Goal: Find specific page/section: Find specific page/section

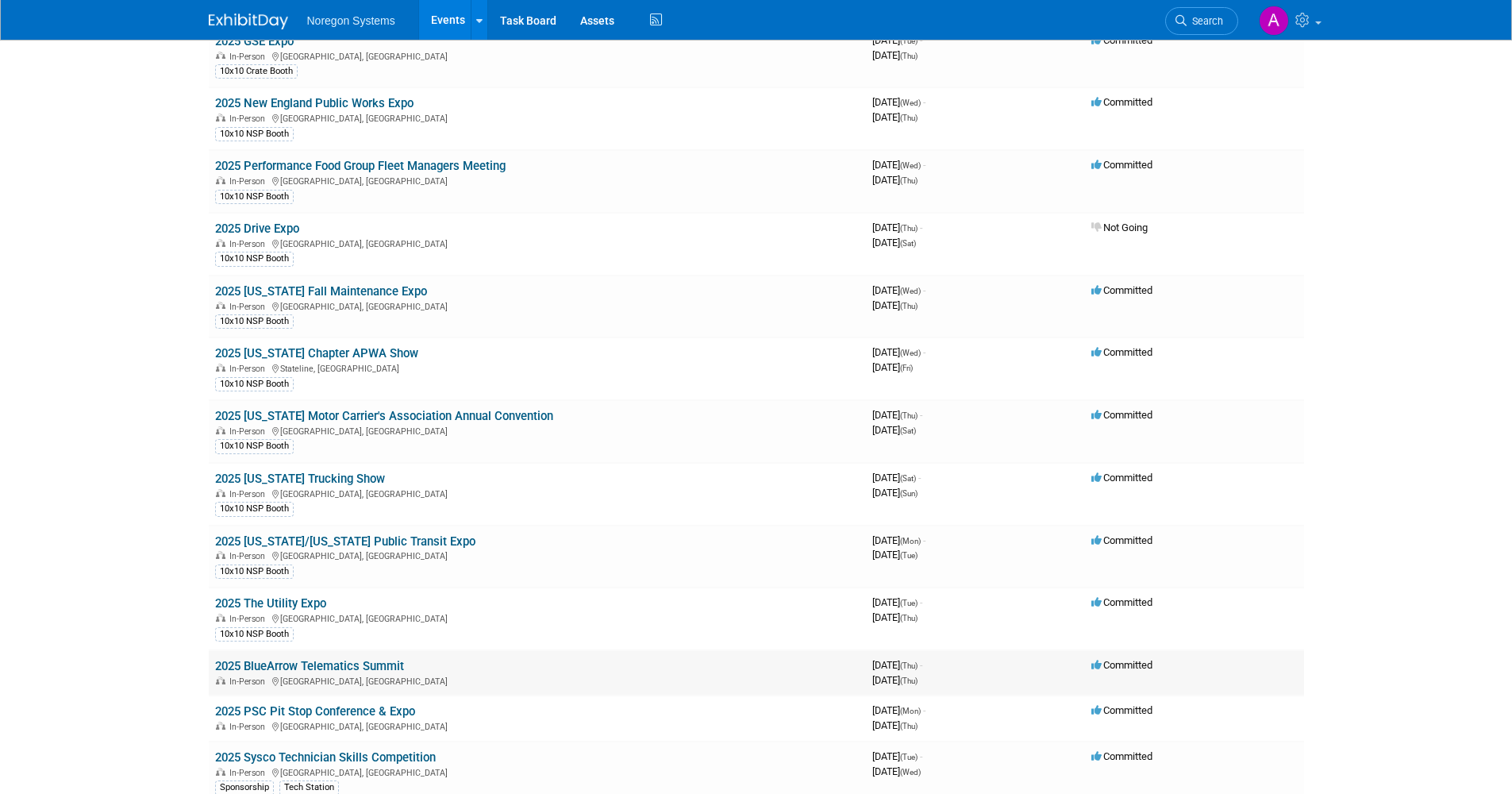
click at [346, 665] on link "2025 BlueArrow Telematics Summit" at bounding box center [310, 666] width 189 height 14
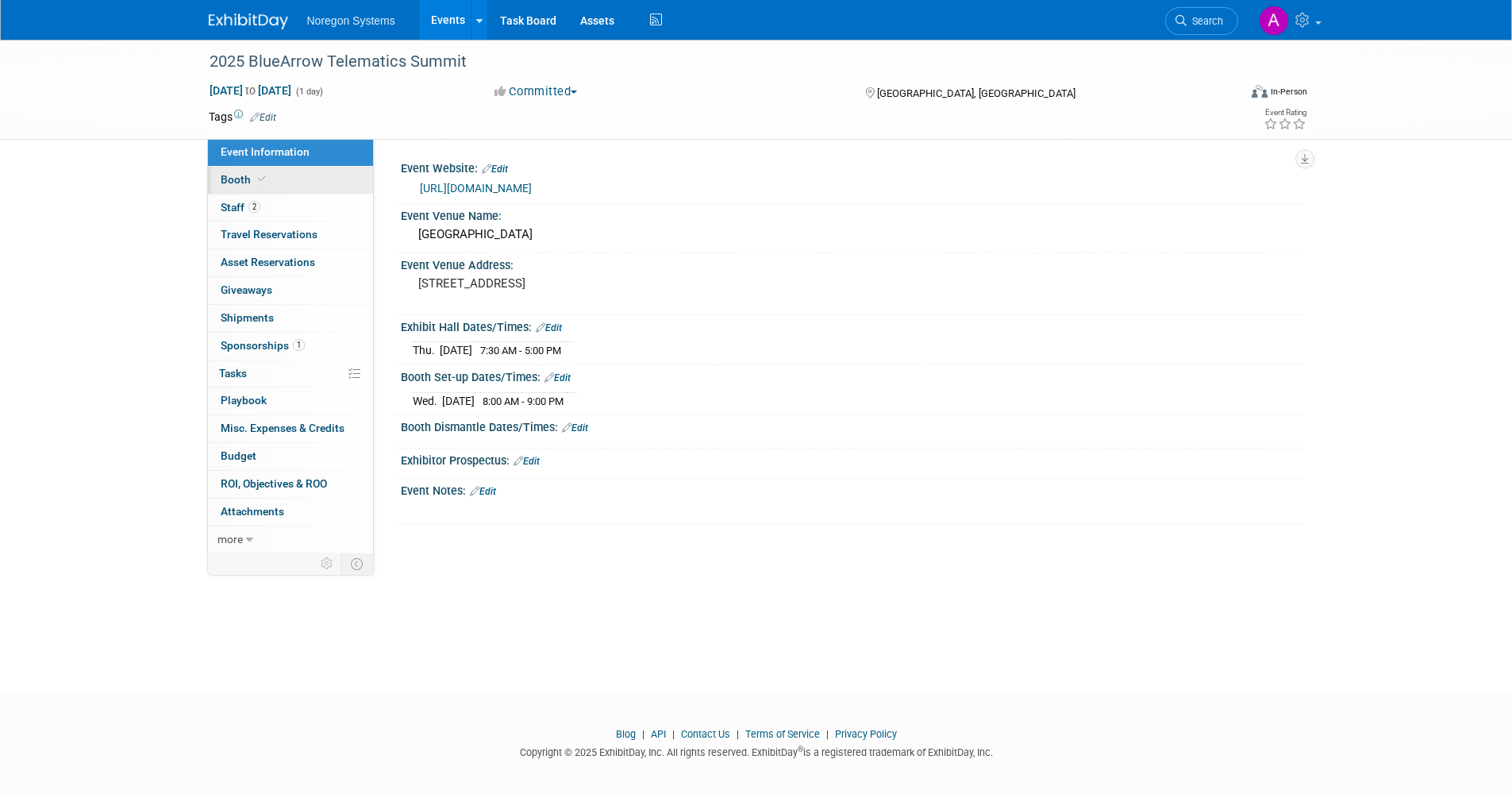
click at [280, 175] on link "Booth" at bounding box center [291, 180] width 165 height 27
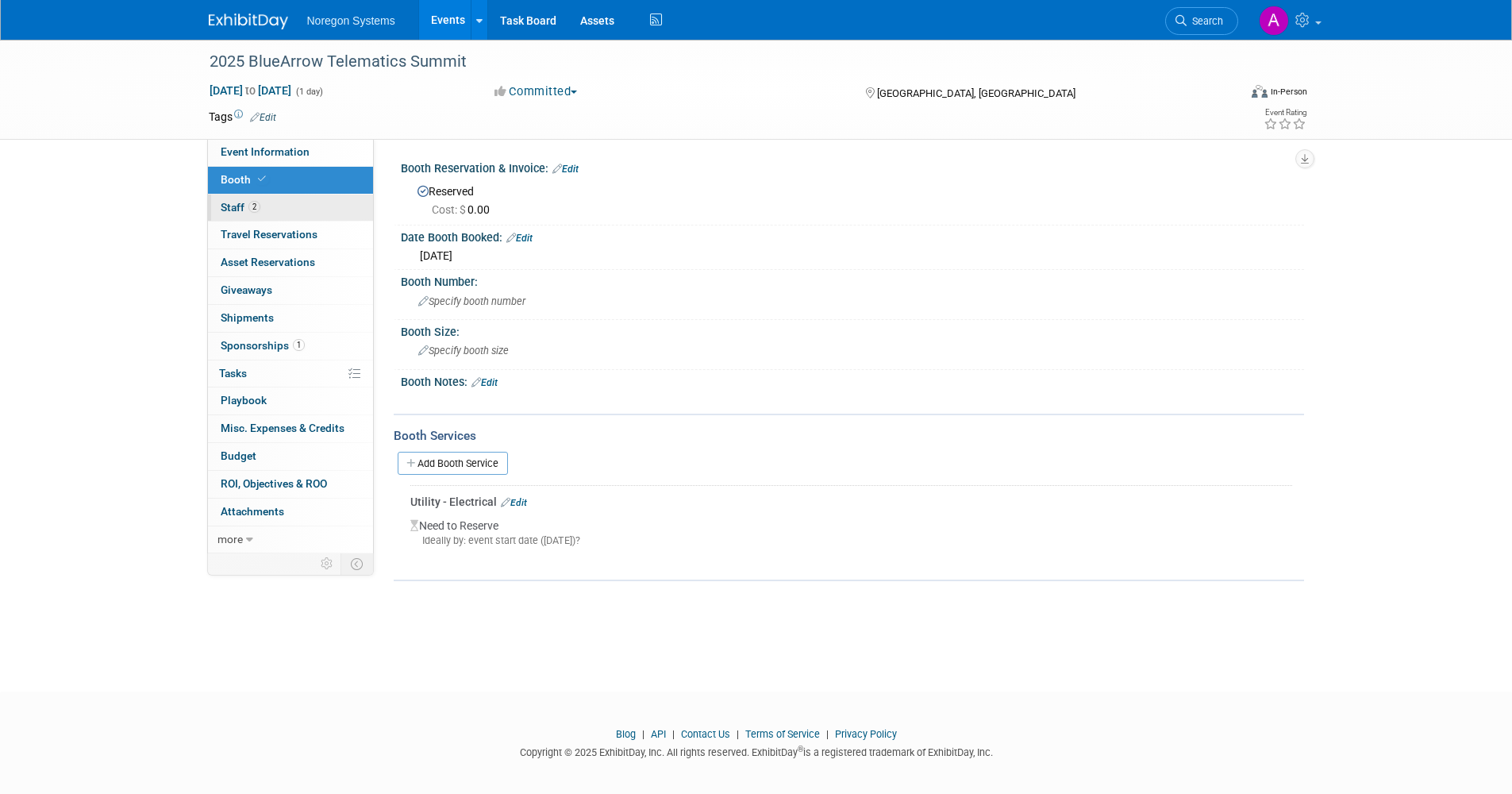
click at [282, 205] on link "2 Staff 2" at bounding box center [291, 208] width 165 height 27
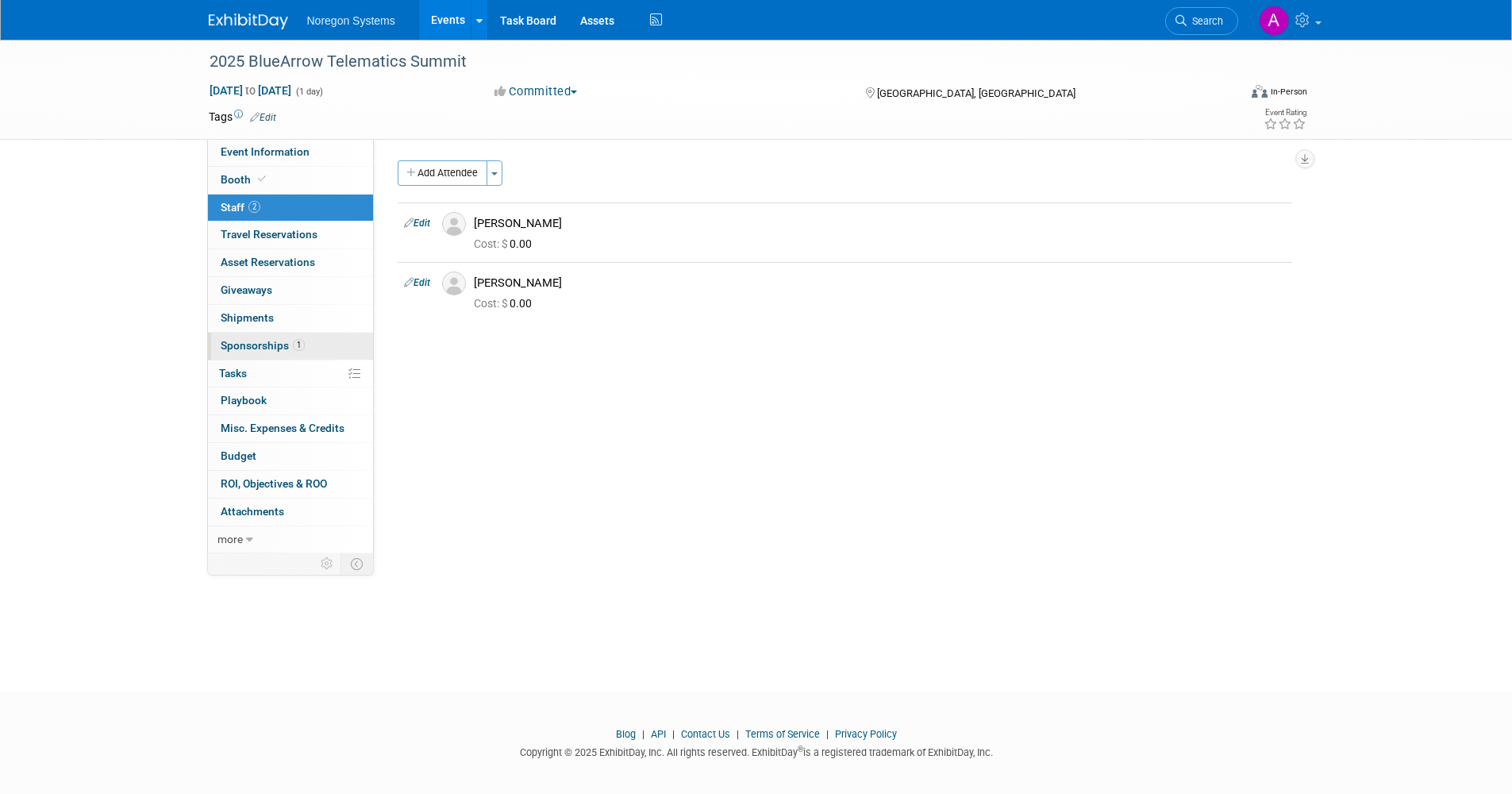
click at [290, 336] on link "1 Sponsorships 1" at bounding box center [291, 346] width 165 height 27
